Goal: Transaction & Acquisition: Purchase product/service

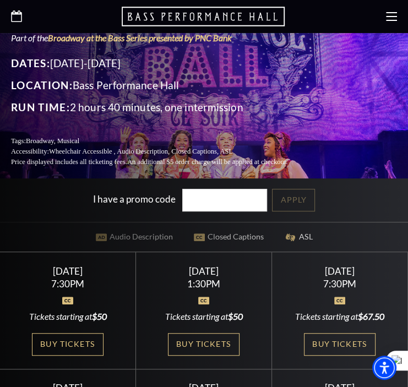
scroll to position [257, 0]
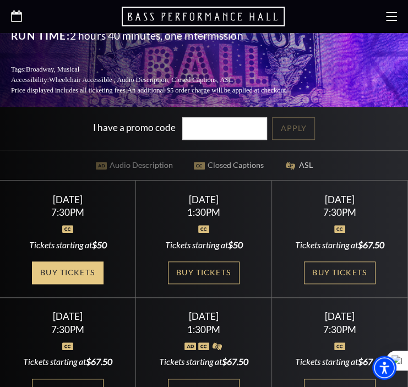
click at [86, 262] on link "Buy Tickets" at bounding box center [68, 273] width 72 height 23
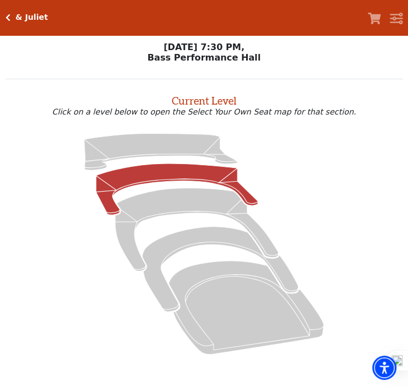
click at [169, 175] on icon at bounding box center [177, 189] width 162 height 51
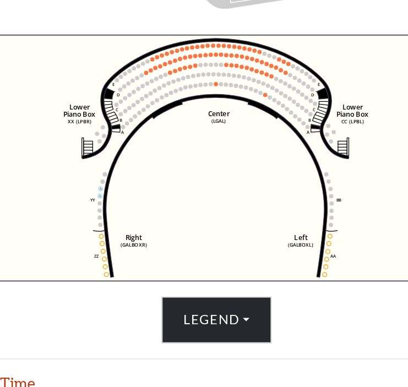
scroll to position [299, 0]
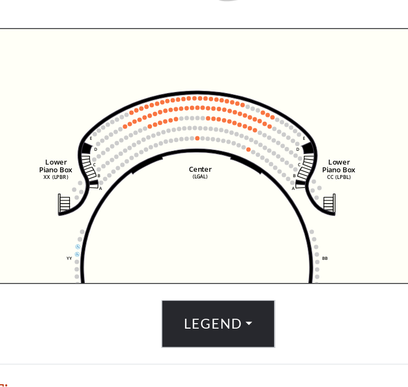
drag, startPoint x: 186, startPoint y: 186, endPoint x: 172, endPoint y: 225, distance: 40.8
click at [172, 225] on icon "Right (GALBOXR) E D C B A E D C B A YY ZZ Left (GALBOXL) BB AA Center Lower Pia…" at bounding box center [204, 174] width 358 height 167
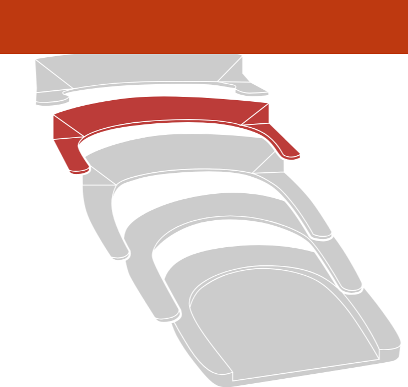
scroll to position [35, 0]
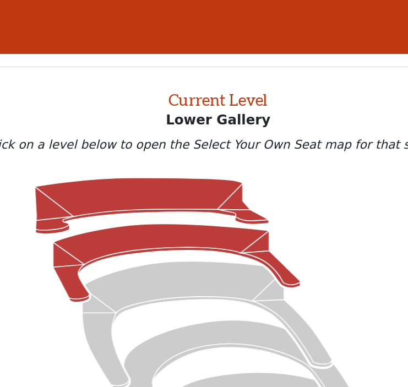
click at [134, 131] on icon at bounding box center [160, 135] width 153 height 37
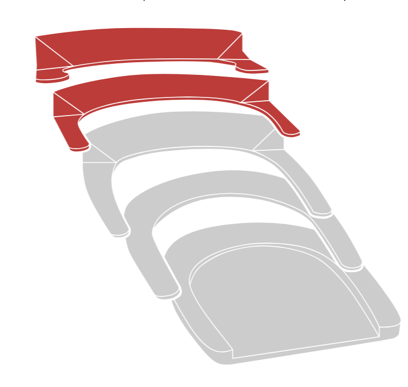
scroll to position [0, 0]
click at [148, 198] on icon at bounding box center [177, 207] width 162 height 51
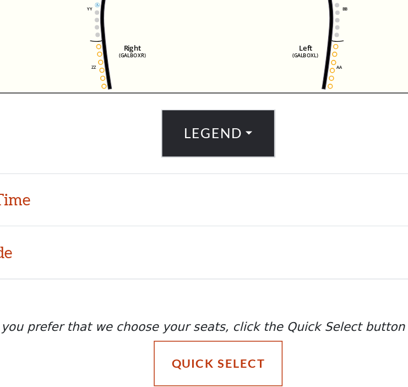
scroll to position [377, 0]
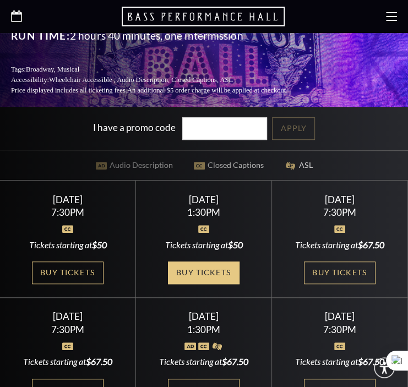
scroll to position [257, 0]
click at [179, 262] on link "Buy Tickets" at bounding box center [204, 273] width 72 height 23
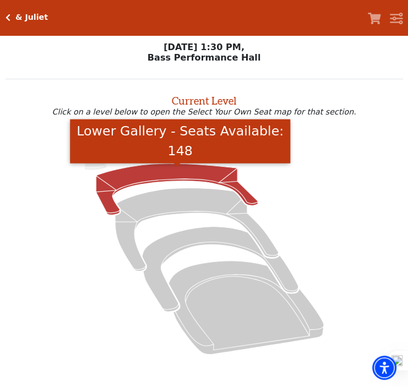
click at [193, 180] on icon "Lower Gallery - Seats Available: 148" at bounding box center [177, 189] width 162 height 51
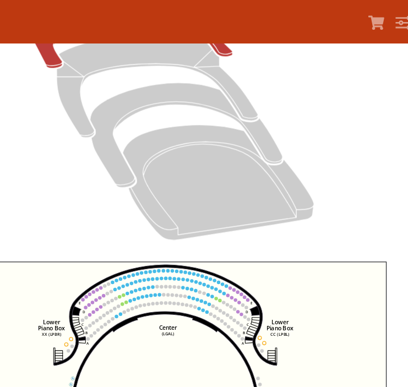
scroll to position [104, 0]
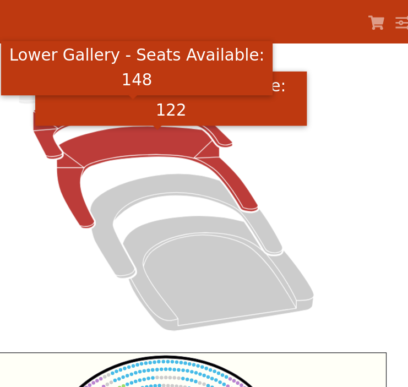
click at [187, 122] on icon "Mezzanine - Seats Available: 122" at bounding box center [197, 143] width 164 height 83
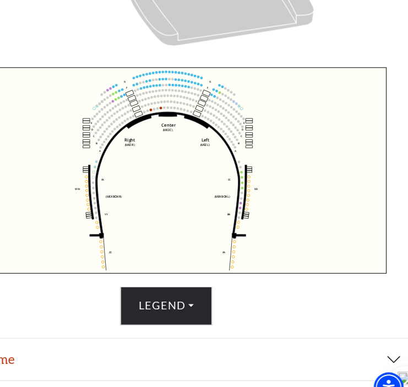
scroll to position [282, 0]
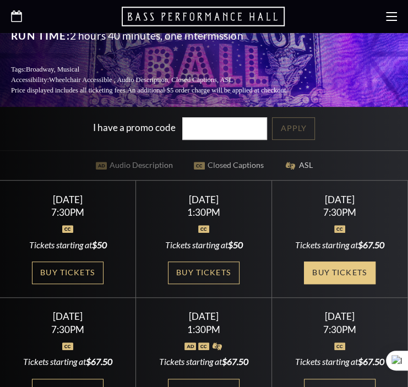
scroll to position [257, 0]
click at [361, 264] on link "Buy Tickets" at bounding box center [340, 273] width 72 height 23
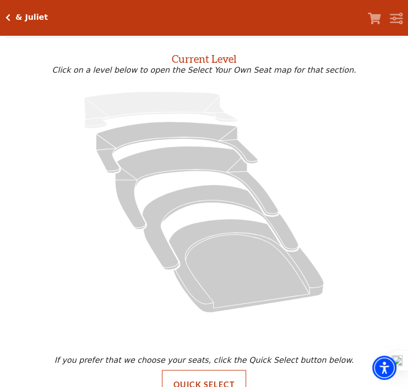
scroll to position [70, 0]
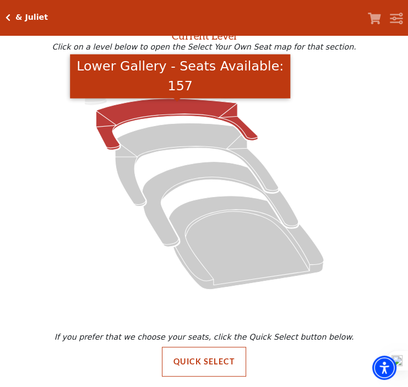
click at [145, 113] on icon "Lower Gallery - Seats Available: 157" at bounding box center [177, 124] width 162 height 51
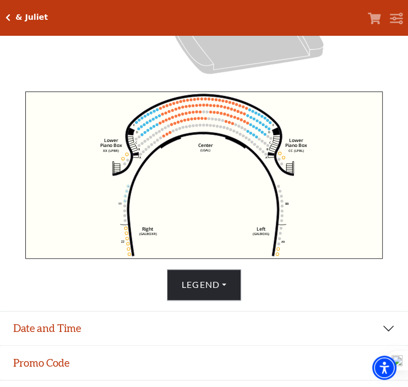
scroll to position [42, 0]
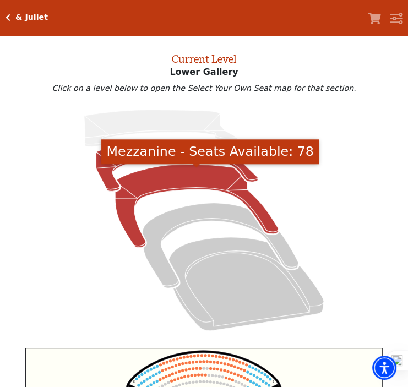
click at [178, 190] on icon "Mezzanine - Seats Available: 78" at bounding box center [197, 206] width 164 height 83
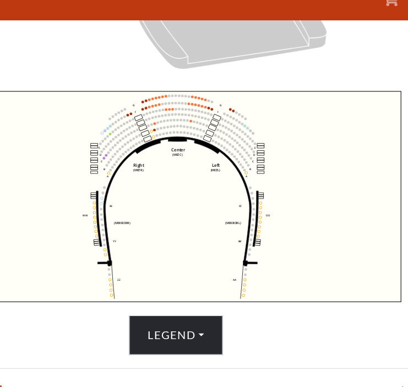
scroll to position [299, 0]
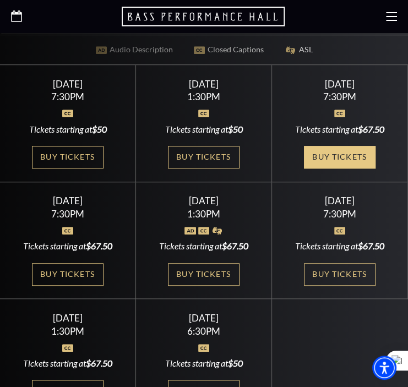
scroll to position [386, 0]
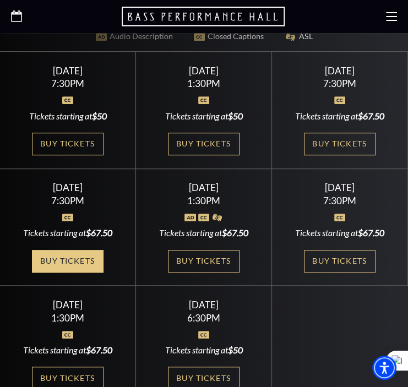
drag, startPoint x: 59, startPoint y: 251, endPoint x: 51, endPoint y: 249, distance: 9.1
click at [58, 251] on link "Buy Tickets" at bounding box center [68, 261] width 72 height 23
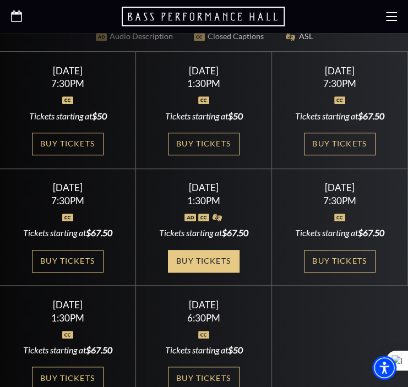
drag, startPoint x: 207, startPoint y: 247, endPoint x: 205, endPoint y: 239, distance: 9.0
click at [207, 250] on link "Buy Tickets" at bounding box center [204, 261] width 72 height 23
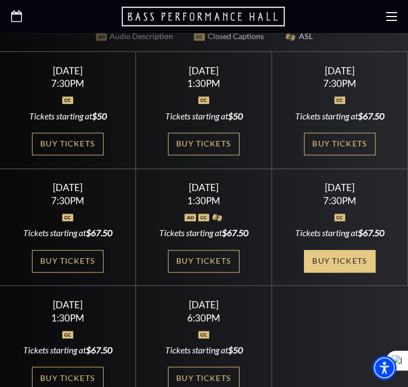
click at [360, 250] on link "Buy Tickets" at bounding box center [340, 261] width 72 height 23
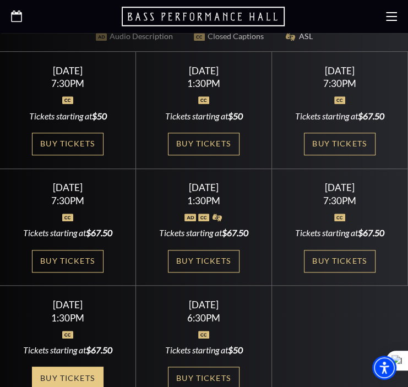
click at [42, 367] on link "Buy Tickets" at bounding box center [68, 378] width 72 height 23
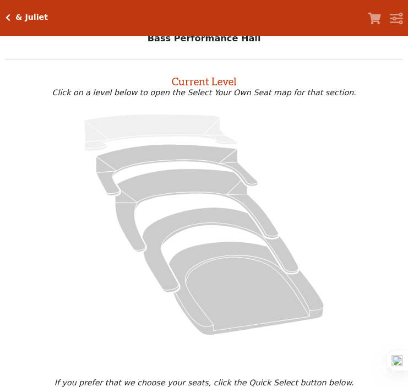
scroll to position [70, 0]
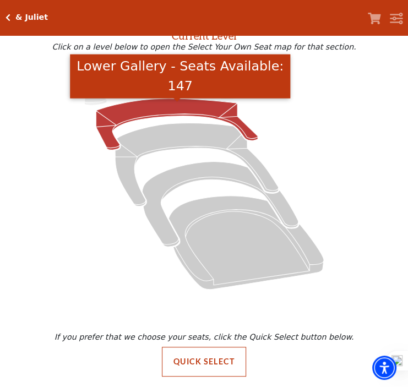
click at [117, 114] on icon "Lower Gallery - Seats Available: 147" at bounding box center [177, 124] width 162 height 51
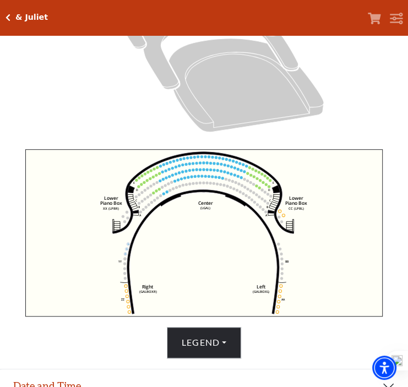
scroll to position [299, 0]
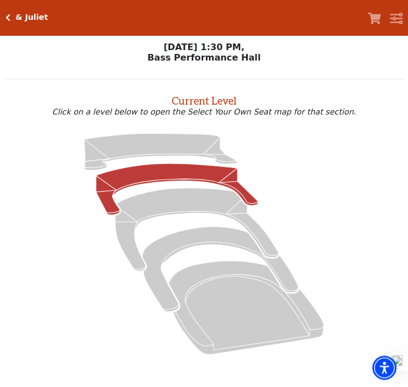
click at [132, 176] on icon at bounding box center [177, 189] width 162 height 51
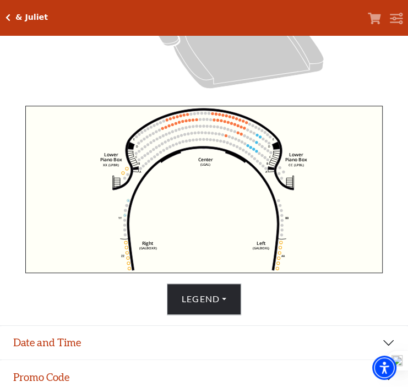
scroll to position [299, 0]
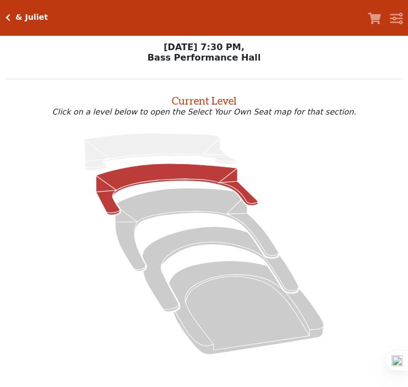
click at [167, 172] on icon at bounding box center [177, 189] width 162 height 51
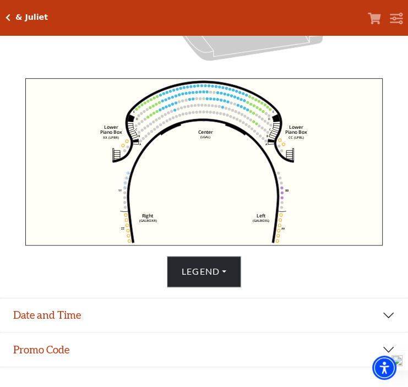
scroll to position [377, 0]
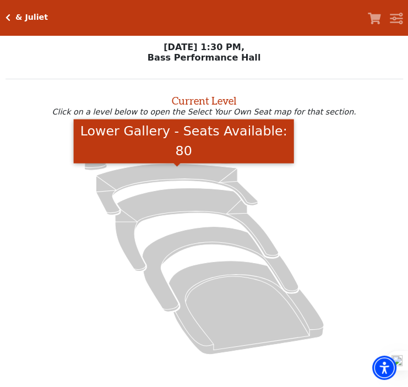
click at [153, 180] on icon "Lower Gallery - Seats Available: 80" at bounding box center [177, 189] width 162 height 51
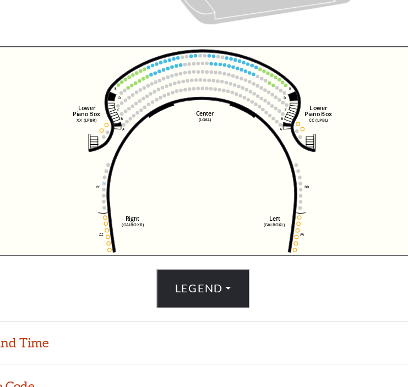
scroll to position [299, 0]
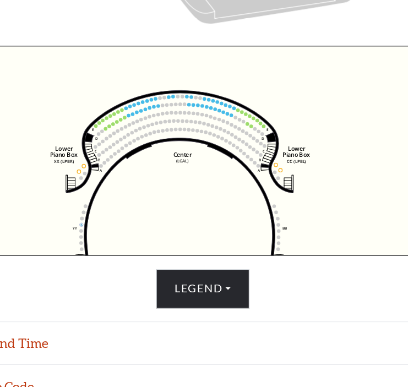
drag, startPoint x: 234, startPoint y: 208, endPoint x: 216, endPoint y: 241, distance: 37.5
click at [216, 241] on icon "Right (GALBOXR) E D C B A E D C B A YY ZZ Left (GALBOXL) BB AA Center Lower Pia…" at bounding box center [204, 174] width 358 height 167
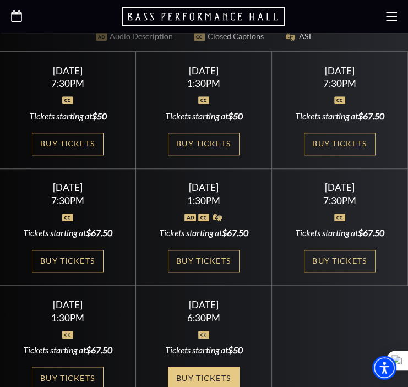
click at [223, 367] on link "Buy Tickets" at bounding box center [204, 378] width 72 height 23
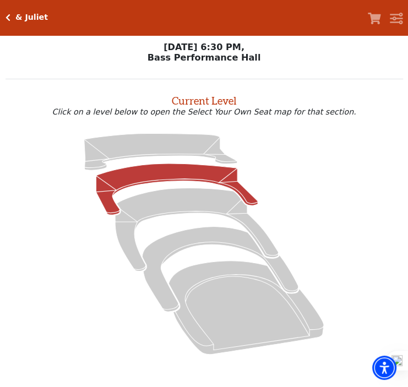
click at [165, 182] on icon at bounding box center [177, 189] width 162 height 51
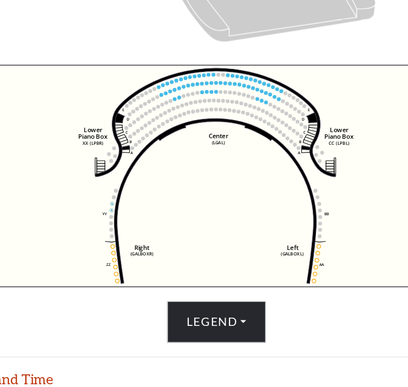
scroll to position [296, 0]
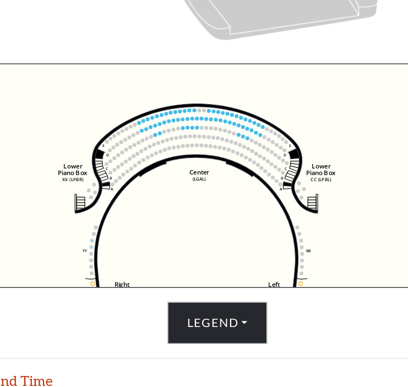
drag, startPoint x: 187, startPoint y: 169, endPoint x: 172, endPoint y: 197, distance: 31.3
click at [172, 197] on icon "Right (GALBOXR) E D C B A E D C B A YY ZZ Left (GALBOXL) BB AA Center Lower Pia…" at bounding box center [204, 177] width 358 height 167
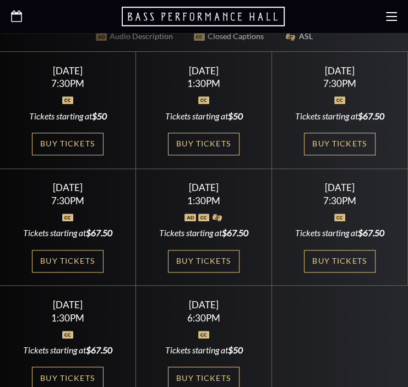
scroll to position [386, 0]
click at [15, 17] on icon at bounding box center [16, 16] width 11 height 12
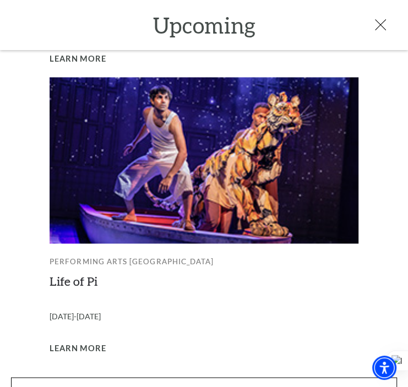
scroll to position [386, 0]
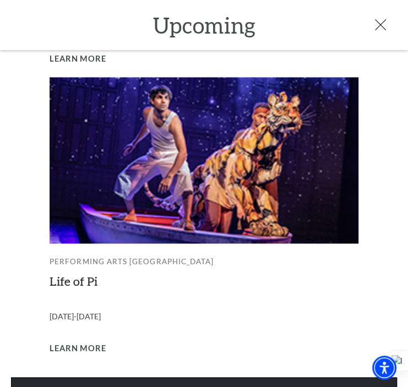
click at [177, 377] on link "View Full Calendar" at bounding box center [204, 392] width 386 height 31
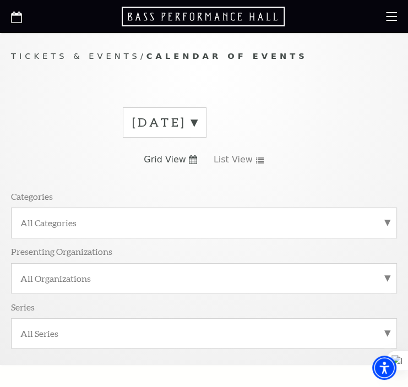
click at [197, 119] on label "August 2025" at bounding box center [164, 122] width 65 height 17
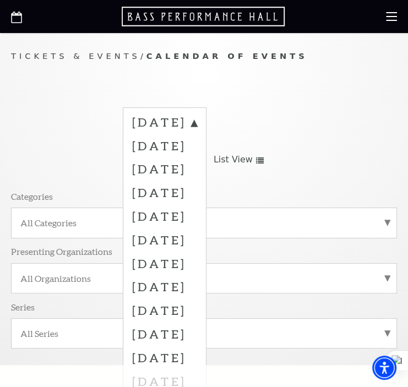
drag, startPoint x: 194, startPoint y: 218, endPoint x: 194, endPoint y: 212, distance: 6.1
click at [194, 212] on label "December 2025" at bounding box center [164, 216] width 65 height 24
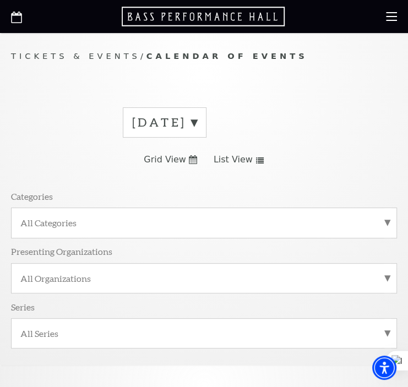
click at [197, 134] on div "December 2025" at bounding box center [165, 122] width 84 height 30
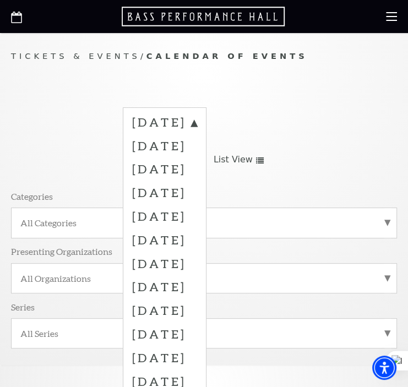
click at [356, 174] on div "August 2025 September 2025 October 2025 November 2025 December 2025 January 202…" at bounding box center [204, 232] width 386 height 266
click at [197, 212] on label "December 2025" at bounding box center [164, 216] width 65 height 24
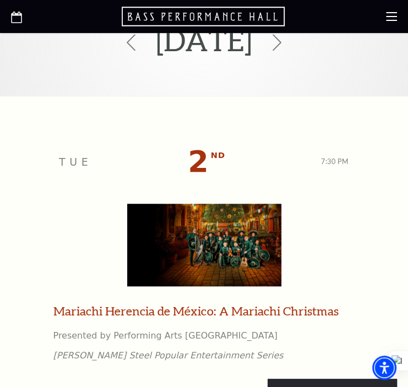
scroll to position [514, 0]
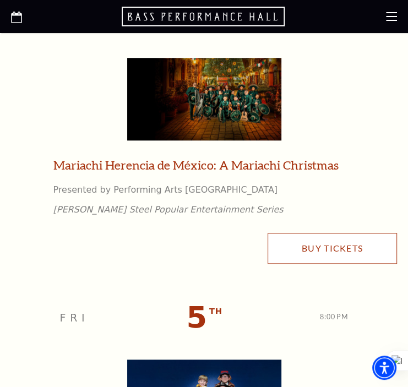
click at [313, 240] on link "Buy Tickets" at bounding box center [332, 248] width 129 height 31
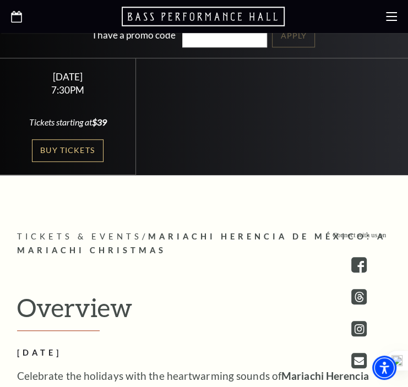
scroll to position [257, 0]
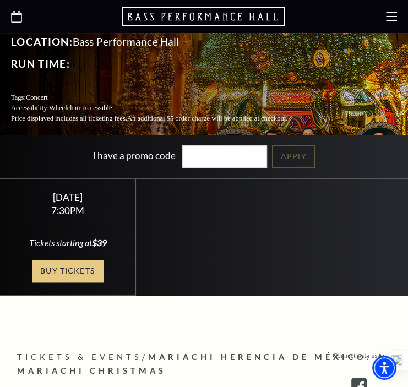
click at [66, 260] on link "Buy Tickets" at bounding box center [68, 271] width 72 height 23
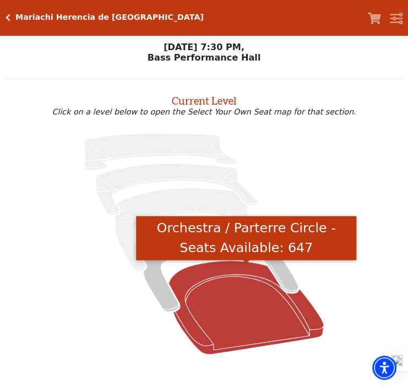
click at [218, 288] on icon "Orchestra / Parterre Circle - Seats Available: 647" at bounding box center [246, 308] width 155 height 94
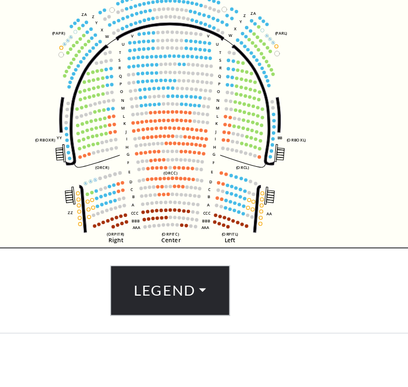
scroll to position [299, 0]
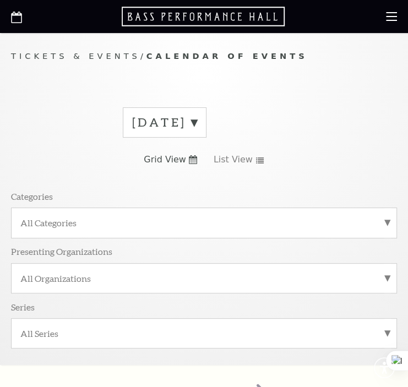
click at [197, 118] on label "[DATE]" at bounding box center [164, 122] width 65 height 17
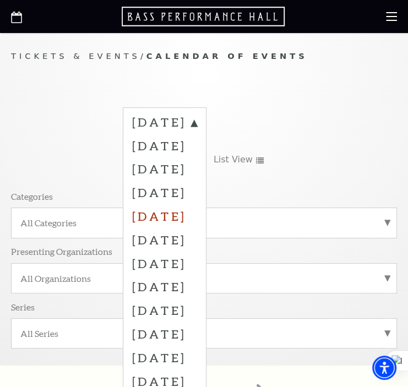
click at [197, 218] on label "December 2025" at bounding box center [164, 216] width 65 height 24
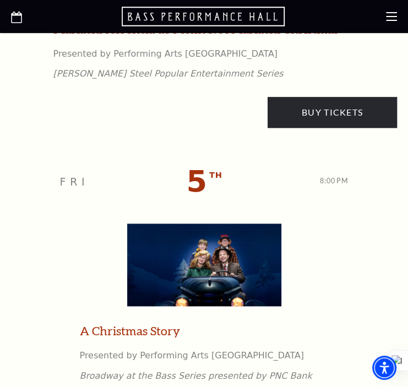
scroll to position [771, 0]
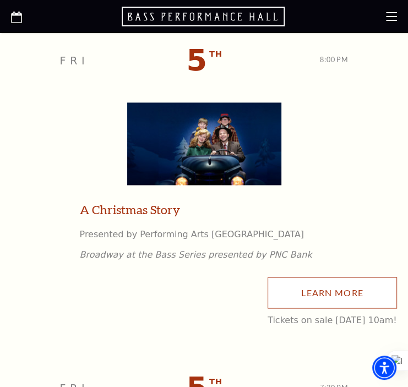
click at [323, 291] on link "Learn More" at bounding box center [332, 292] width 129 height 31
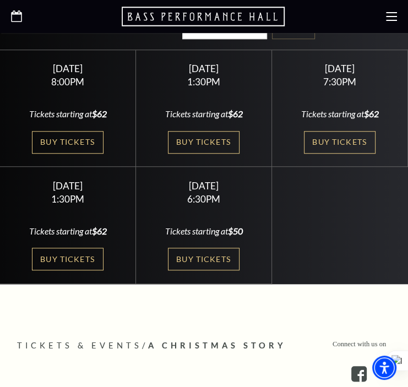
drag, startPoint x: 77, startPoint y: 121, endPoint x: 12, endPoint y: 100, distance: 68.3
click at [77, 131] on link "Buy Tickets" at bounding box center [68, 142] width 72 height 23
click at [199, 131] on link "Buy Tickets" at bounding box center [204, 142] width 72 height 23
click at [344, 131] on link "Buy Tickets" at bounding box center [340, 142] width 72 height 23
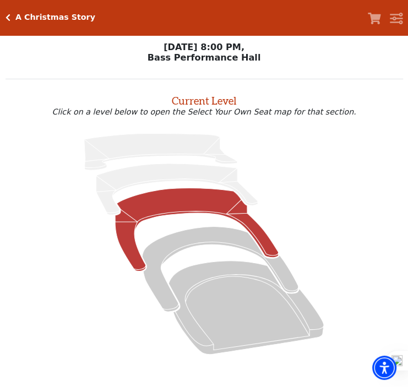
click at [178, 204] on icon at bounding box center [197, 229] width 164 height 83
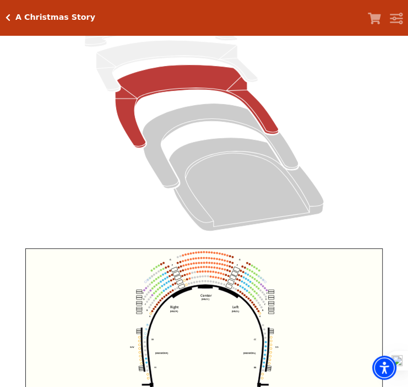
scroll to position [170, 0]
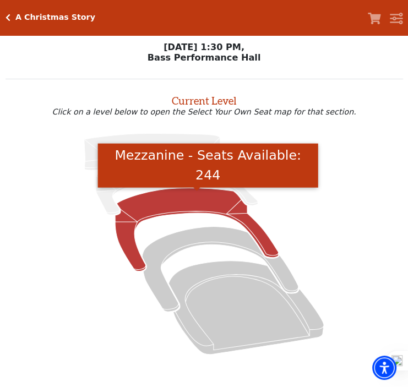
click at [186, 205] on icon "Mezzanine - Seats Available: 244" at bounding box center [197, 229] width 164 height 83
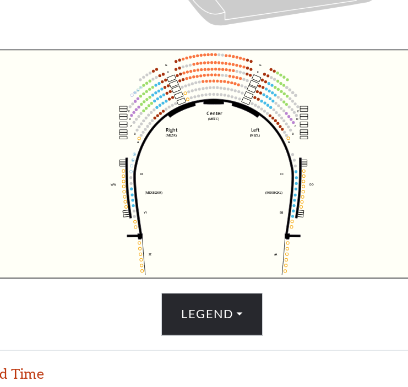
scroll to position [299, 0]
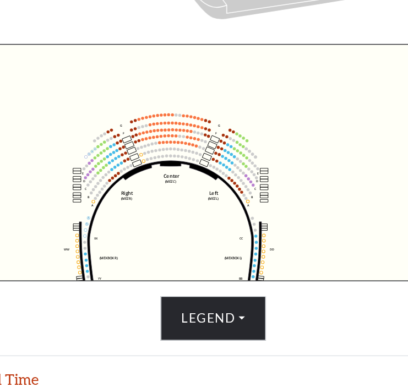
drag, startPoint x: 209, startPoint y: 182, endPoint x: 178, endPoint y: 228, distance: 55.9
click at [178, 228] on icon "Center (MEZC) Right (MEZR) Left (MEZL) (MEXBOXR) (MEXBOXL) XX WW CC DD YY BB ZZ…" at bounding box center [204, 174] width 358 height 167
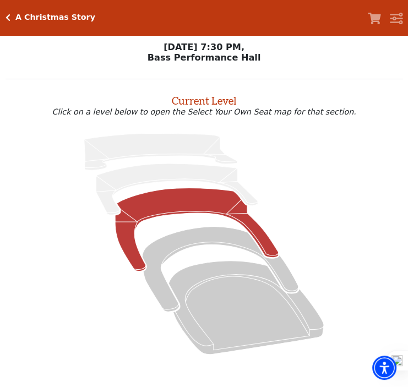
click at [163, 205] on icon at bounding box center [197, 229] width 164 height 83
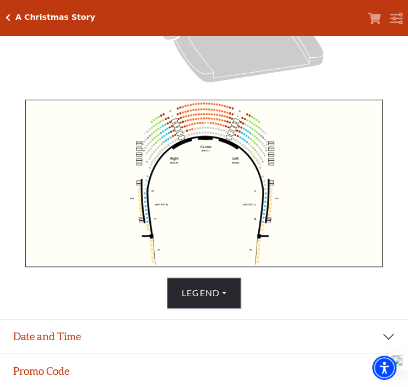
scroll to position [299, 0]
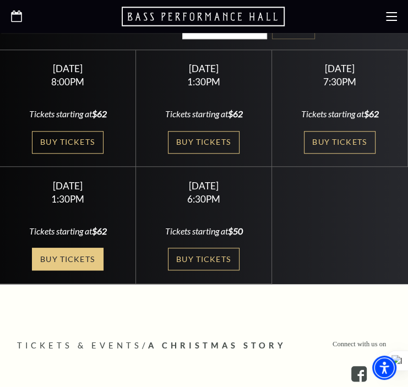
click at [56, 248] on link "Buy Tickets" at bounding box center [68, 259] width 72 height 23
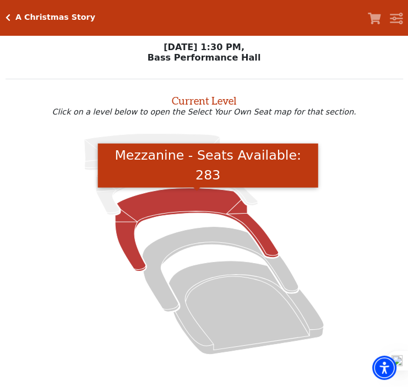
click at [187, 210] on icon "Mezzanine - Seats Available: 283" at bounding box center [197, 229] width 164 height 83
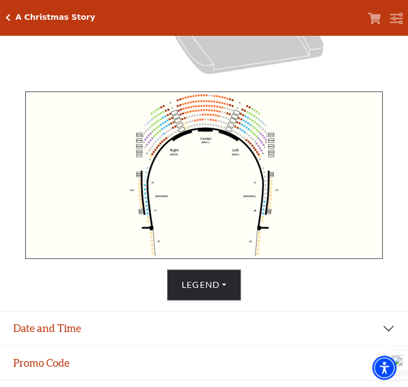
scroll to position [298, 0]
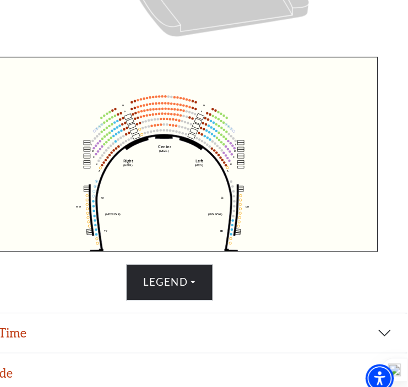
drag, startPoint x: 325, startPoint y: 188, endPoint x: 319, endPoint y: 218, distance: 30.9
click at [319, 218] on icon "Center (MEZC) Right (MEZR) Left (MEZL) (MEXBOXR) (MEXBOXL) XX WW CC DD YY BB ZZ…" at bounding box center [204, 175] width 358 height 167
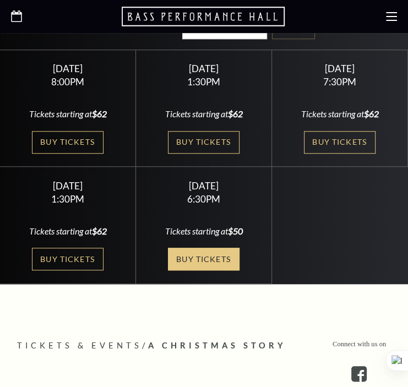
click at [198, 248] on link "Buy Tickets" at bounding box center [204, 259] width 72 height 23
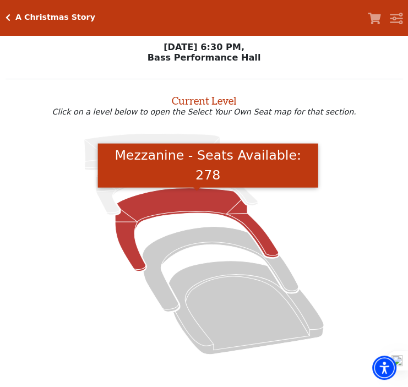
click at [187, 200] on icon "Mezzanine - Seats Available: 278" at bounding box center [197, 229] width 164 height 83
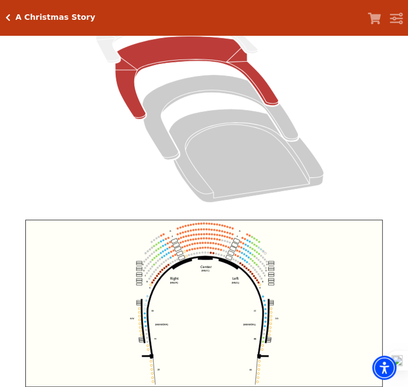
scroll to position [299, 0]
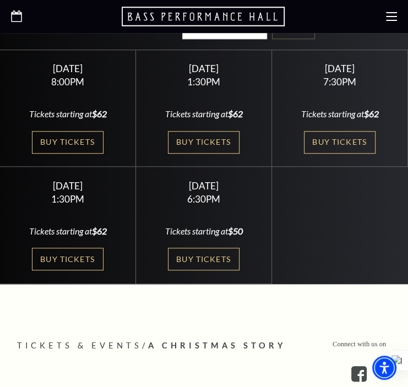
click at [21, 14] on use "Open this option" at bounding box center [16, 16] width 11 height 12
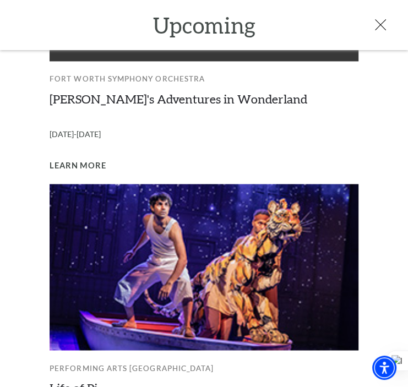
scroll to position [878, 0]
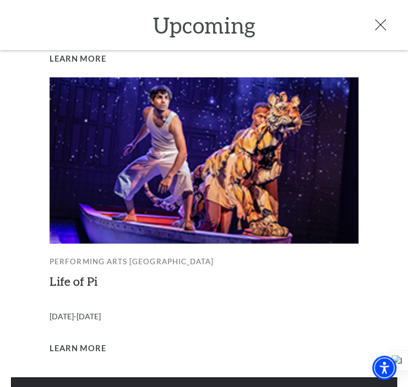
click at [228, 377] on link "View Full Calendar" at bounding box center [204, 392] width 386 height 31
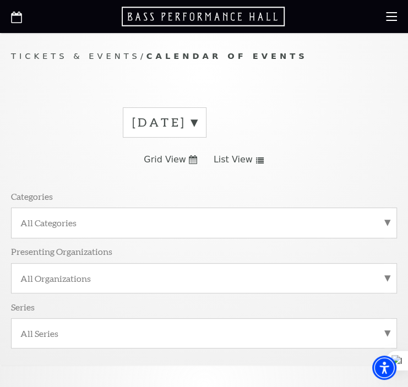
click at [197, 122] on label "[DATE]" at bounding box center [164, 122] width 65 height 17
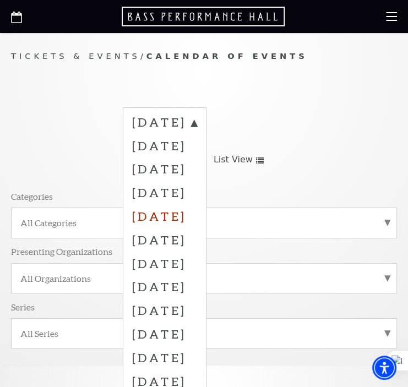
click at [197, 211] on label "[DATE]" at bounding box center [164, 216] width 65 height 24
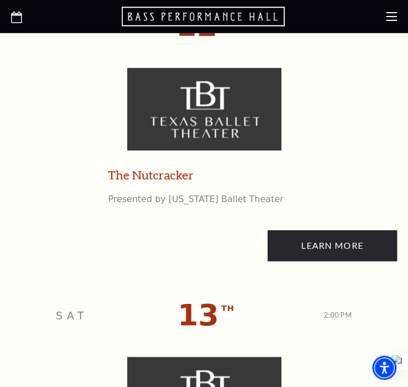
scroll to position [2828, 0]
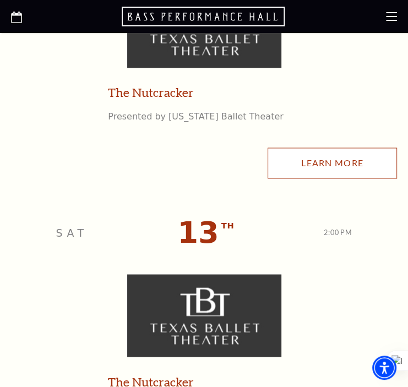
click at [337, 174] on link "Learn More" at bounding box center [332, 163] width 129 height 31
